Goal: Information Seeking & Learning: Learn about a topic

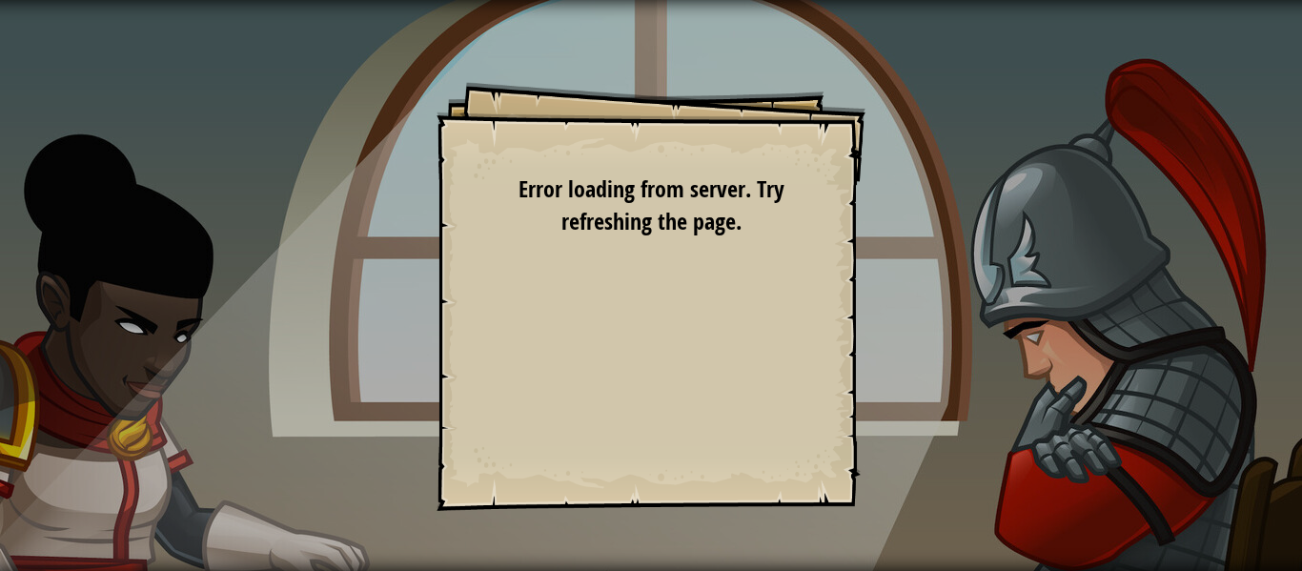
click at [1288, 1] on div "Goals Start Level Error loading from server. Try refreshing the page. You'll ne…" at bounding box center [651, 285] width 1302 height 571
